Goal: Communication & Community: Participate in discussion

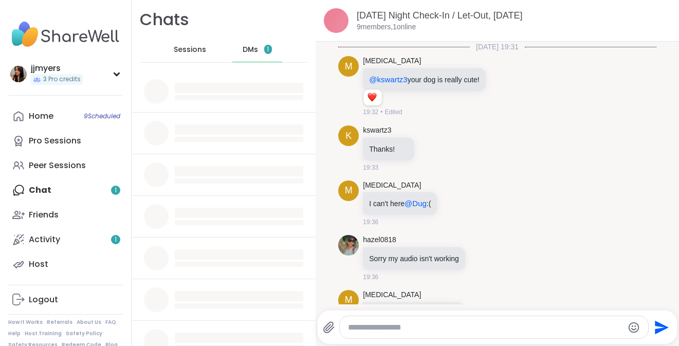
scroll to position [1731, 0]
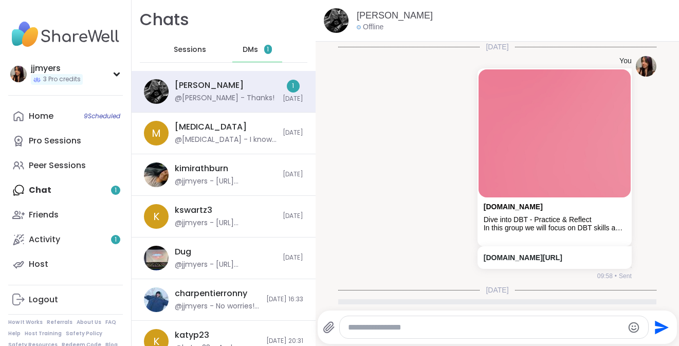
scroll to position [80, 0]
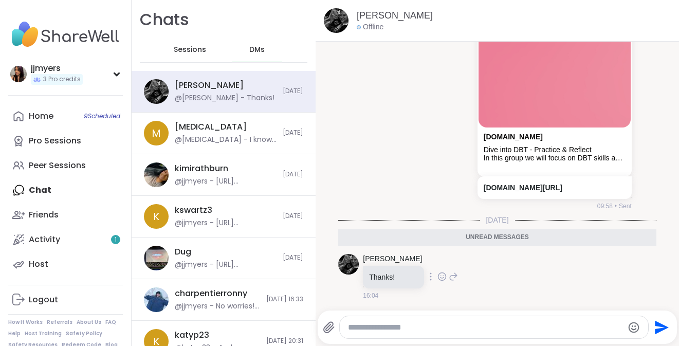
click at [438, 277] on icon at bounding box center [442, 277] width 9 height 10
click at [438, 260] on div "Select Reaction: Heart" at bounding box center [442, 260] width 9 height 9
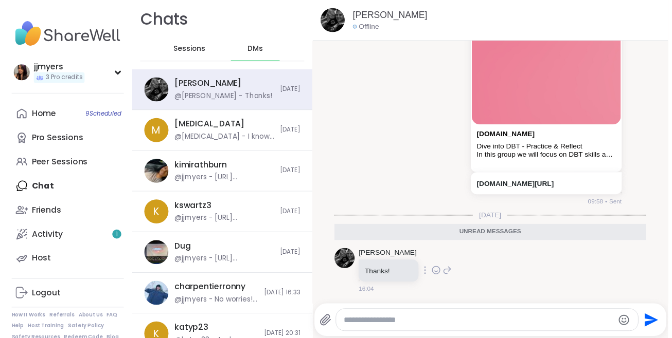
scroll to position [95, 0]
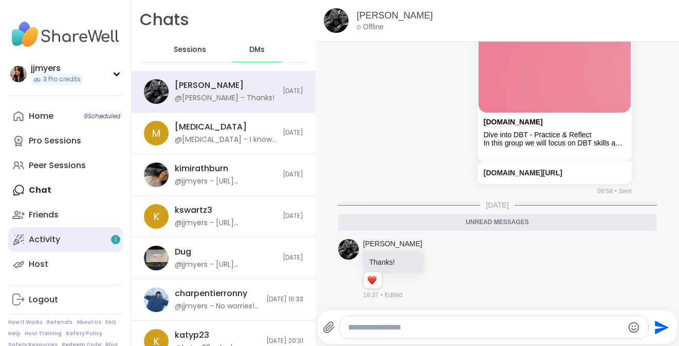
click at [91, 238] on link "Activity 1" at bounding box center [65, 239] width 115 height 25
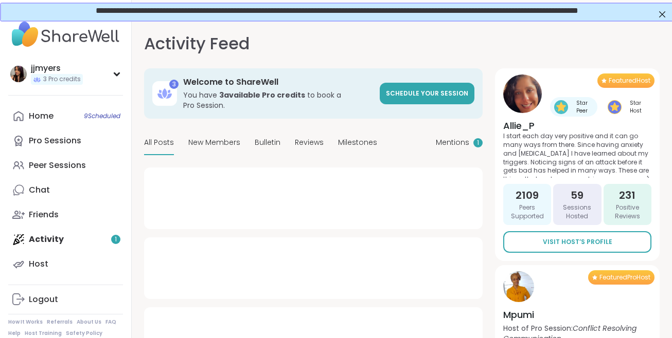
type textarea "*"
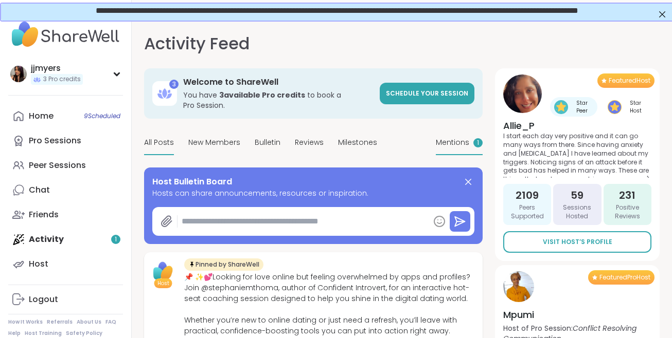
click at [454, 146] on span "Mentions" at bounding box center [452, 142] width 33 height 11
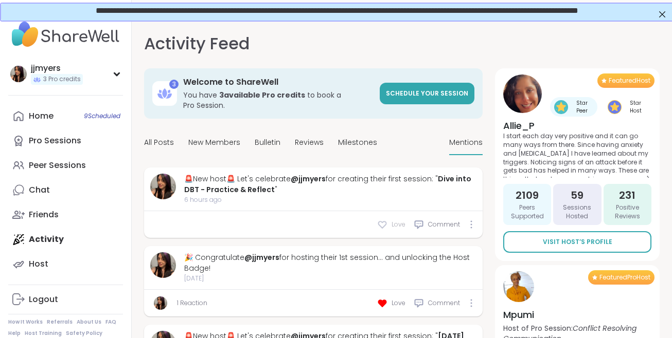
click at [384, 224] on icon at bounding box center [382, 225] width 10 height 10
click at [472, 228] on icon at bounding box center [471, 225] width 2 height 8
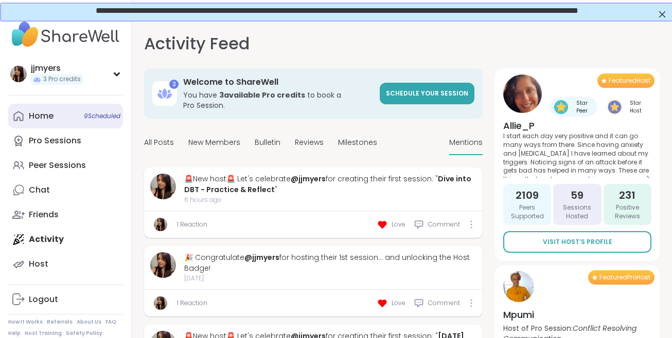
click at [38, 117] on div "Home 9 Scheduled" at bounding box center [41, 116] width 25 height 11
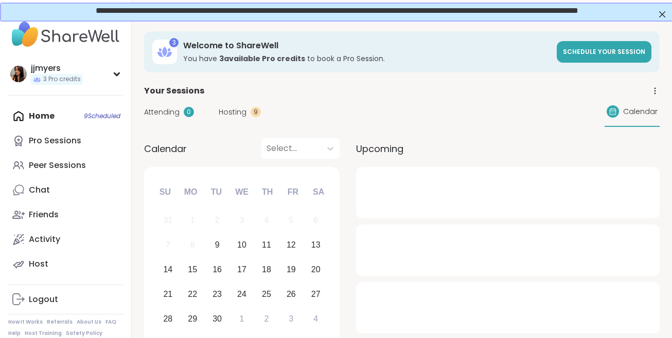
click at [230, 110] on span "Hosting" at bounding box center [233, 112] width 28 height 11
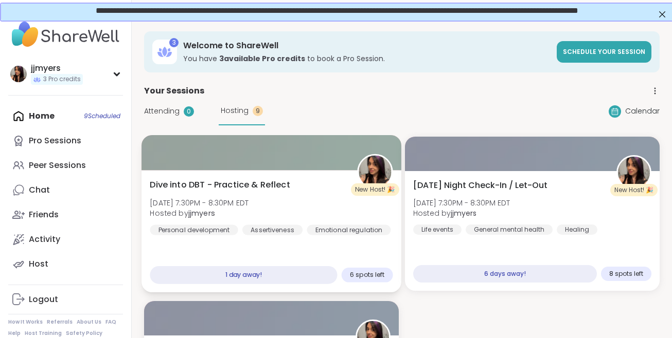
click at [272, 184] on span "Dive into DBT - Practice & Reflect" at bounding box center [220, 185] width 140 height 12
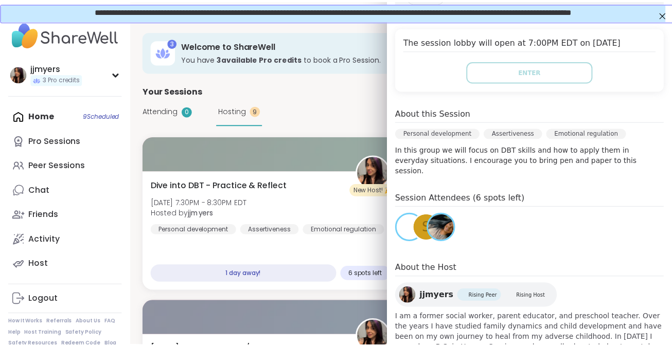
scroll to position [222, 0]
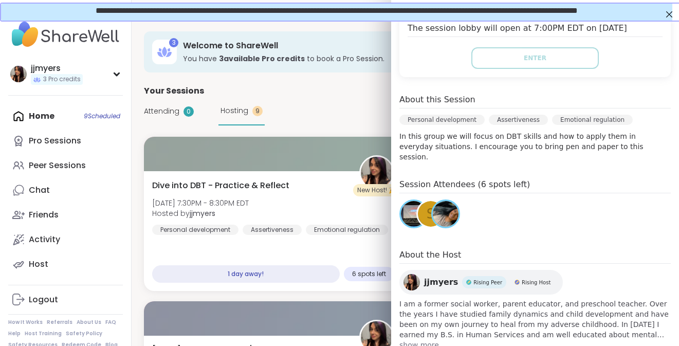
click at [353, 119] on div "Attending 0 Hosting 9 Calendar" at bounding box center [405, 111] width 523 height 28
